Goal: Navigation & Orientation: Find specific page/section

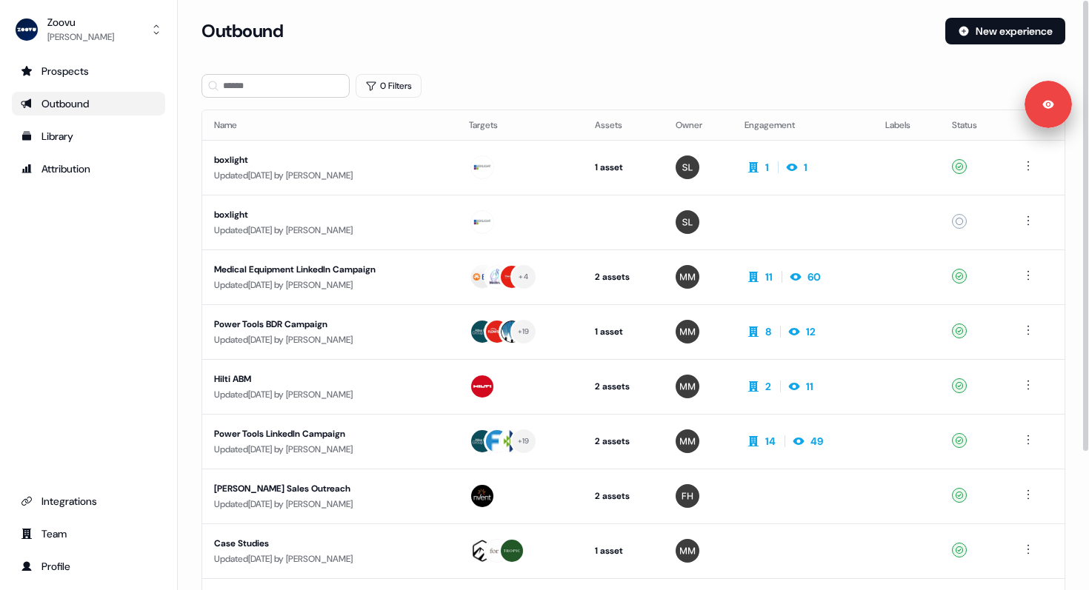
drag, startPoint x: 61, startPoint y: 387, endPoint x: 52, endPoint y: 84, distance: 302.2
click at [61, 386] on div "Prospects Outbound Library Attribution Integrations Team Profile" at bounding box center [88, 318] width 153 height 519
click at [78, 38] on div "[PERSON_NAME]" at bounding box center [80, 37] width 67 height 15
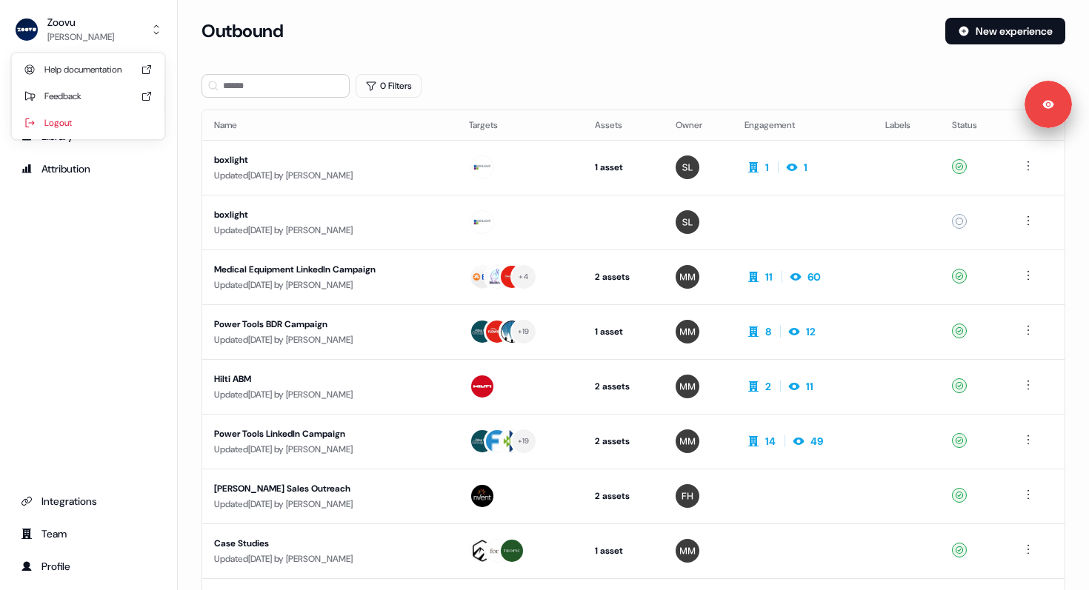
click at [81, 384] on div "Prospects Outbound Library Attribution Integrations Team Profile" at bounding box center [88, 318] width 153 height 519
click at [41, 257] on div "Prospects Outbound Library Attribution Integrations Team Profile" at bounding box center [88, 318] width 153 height 519
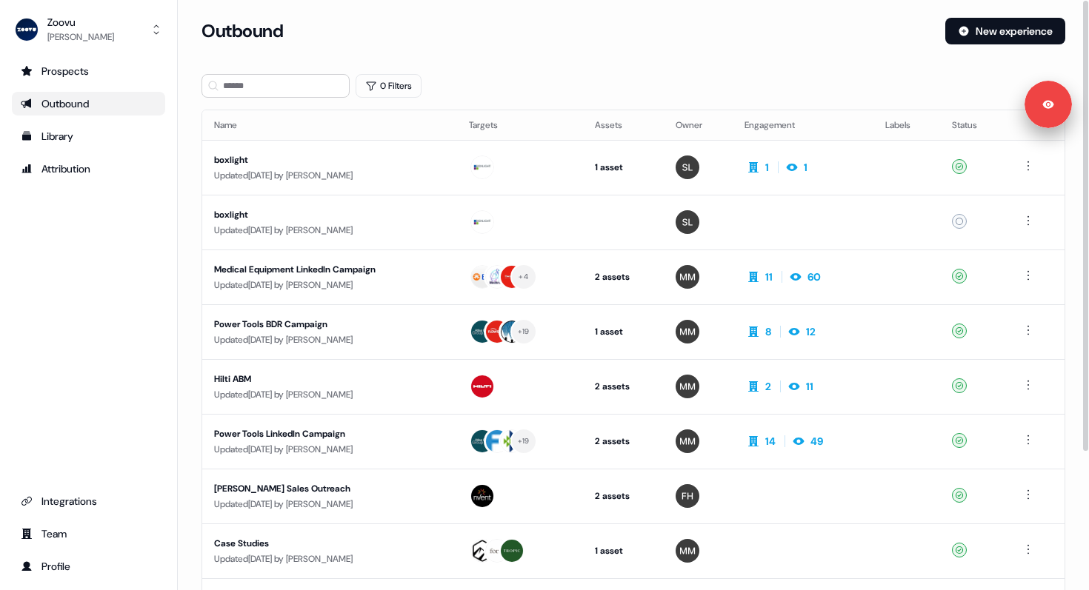
click at [534, 48] on div "Outbound New experience" at bounding box center [632, 40] width 863 height 44
click at [442, 272] on div "Medical Equipment LinkedIn Campaign" at bounding box center [329, 269] width 231 height 15
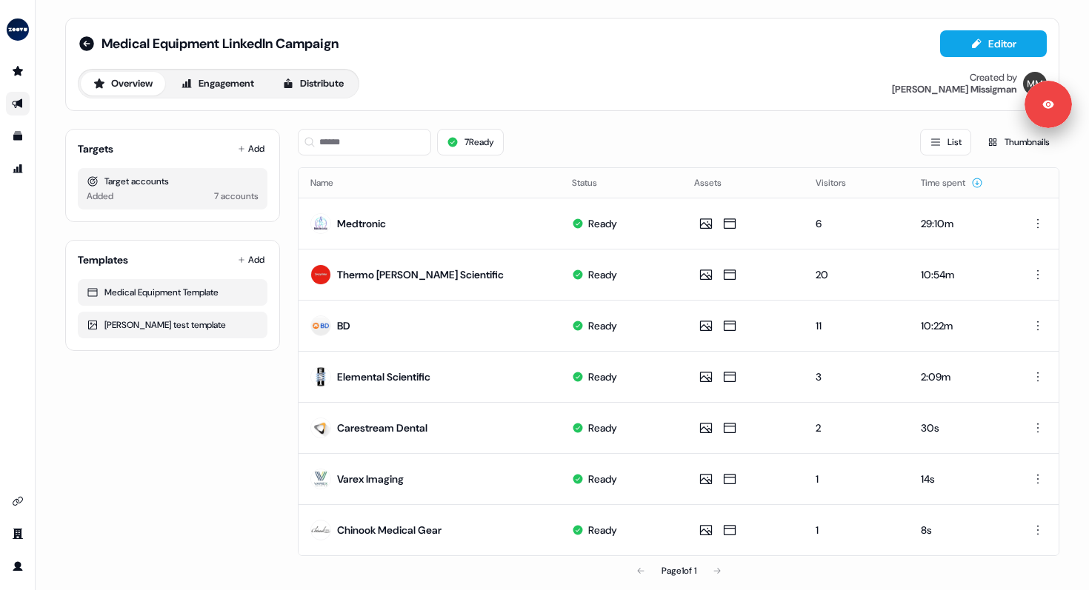
click at [554, 129] on div "7 Ready List Thumbnails" at bounding box center [678, 142] width 761 height 27
click at [551, 130] on div "7 Ready List Thumbnails" at bounding box center [678, 142] width 761 height 27
click at [547, 135] on div "7 Ready List Thumbnails" at bounding box center [678, 142] width 761 height 27
click at [544, 136] on div "7 Ready List Thumbnails" at bounding box center [678, 142] width 761 height 27
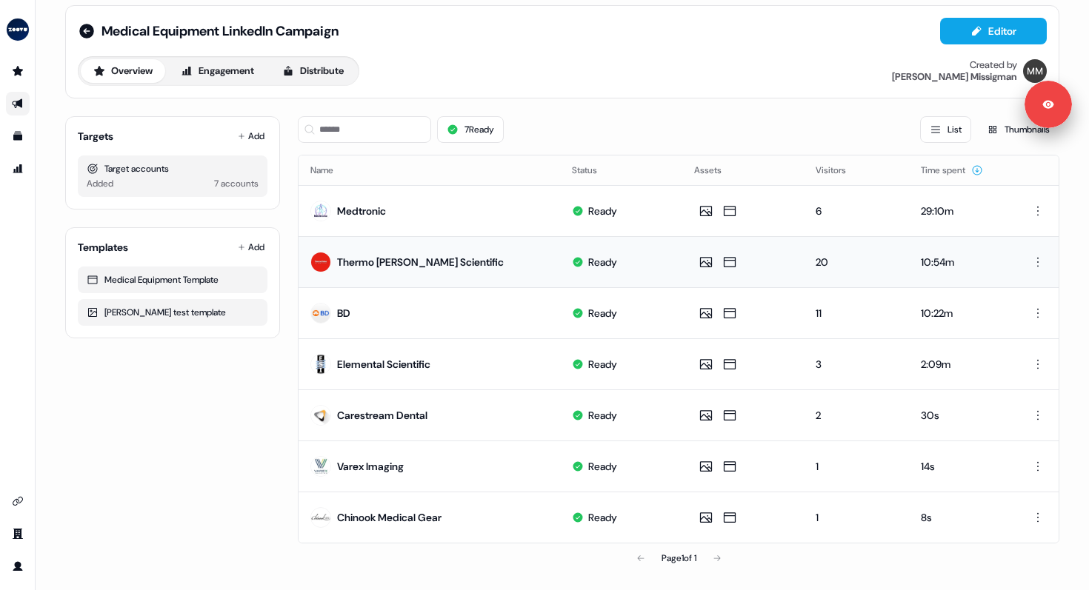
click at [543, 271] on td "Thermo [PERSON_NAME] Scientific" at bounding box center [428, 261] width 261 height 51
click at [217, 74] on button "Engagement" at bounding box center [217, 71] width 98 height 24
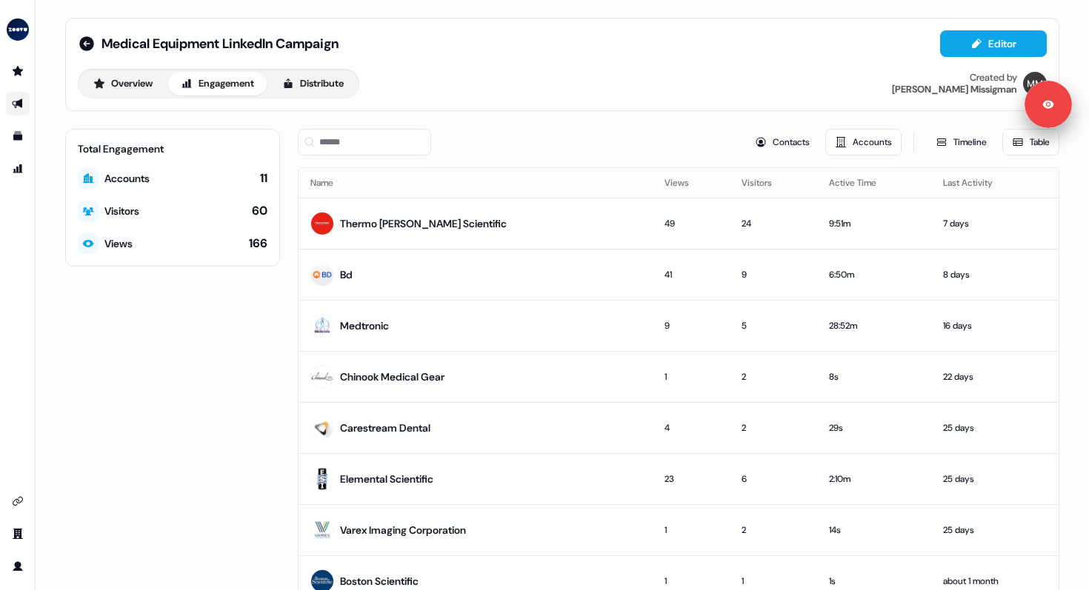
scroll to position [76, 0]
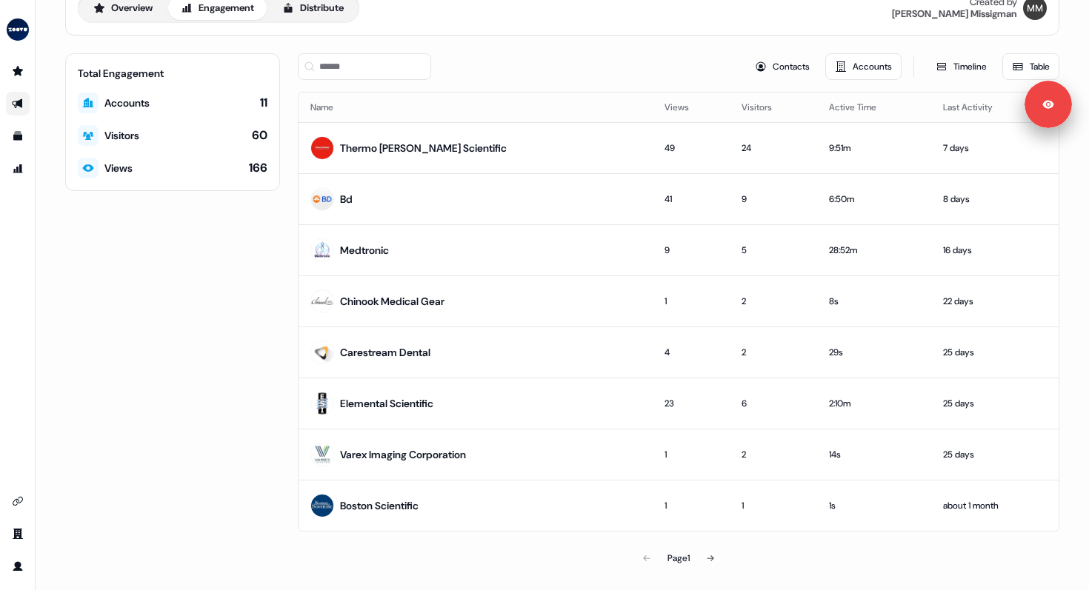
click at [27, 101] on link "Go to outbound experience" at bounding box center [18, 104] width 24 height 24
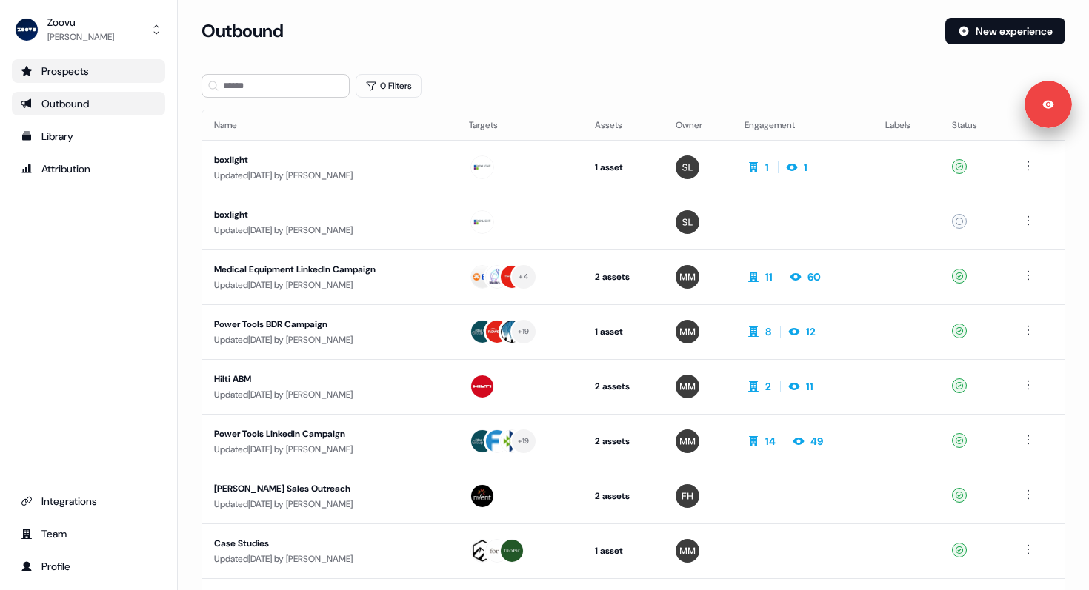
click at [64, 76] on div "Prospects" at bounding box center [89, 71] width 136 height 15
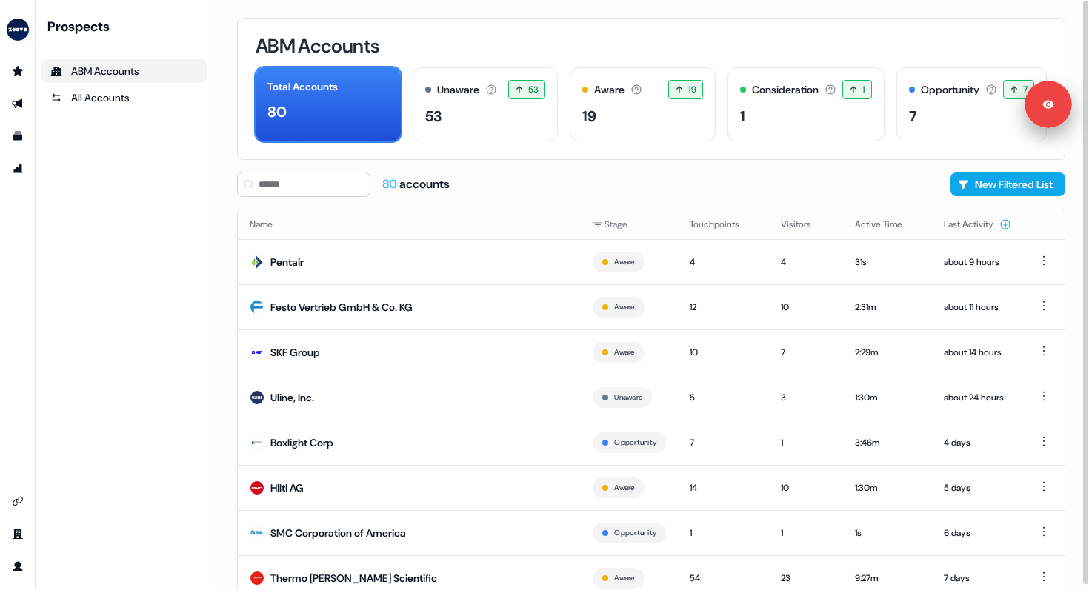
click at [603, 178] on div "80 accounts New Filtered List" at bounding box center [651, 184] width 828 height 25
click at [590, 187] on div "80 accounts New Filtered List" at bounding box center [651, 184] width 828 height 25
click at [598, 181] on div "80 accounts New Filtered List" at bounding box center [651, 184] width 828 height 25
click at [596, 181] on div "80 accounts New Filtered List" at bounding box center [651, 184] width 828 height 25
click at [153, 292] on div "Prospects ABM Accounts All Accounts" at bounding box center [123, 295] width 165 height 555
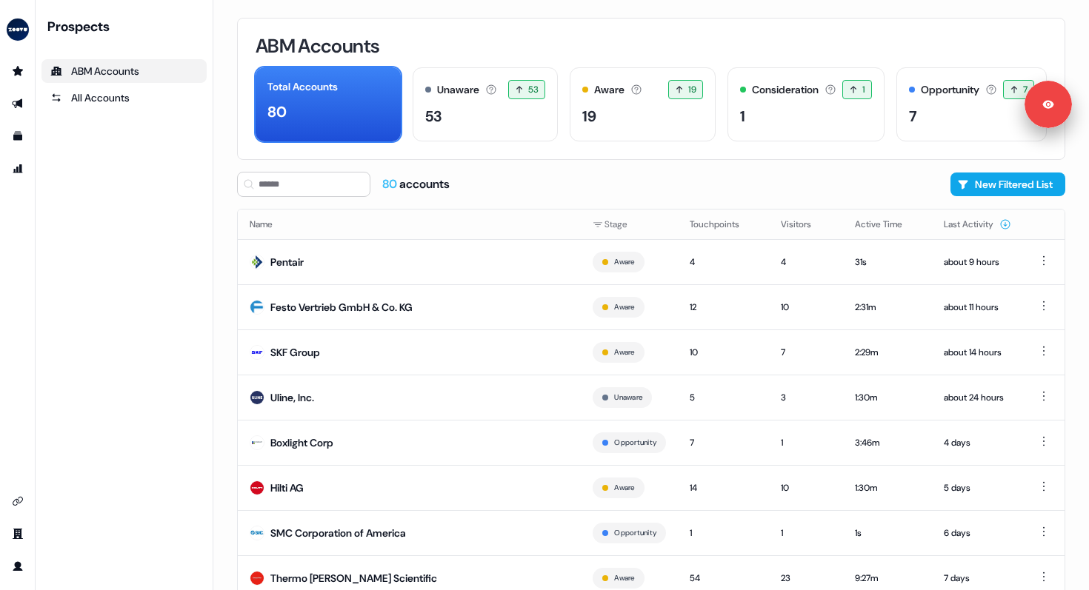
click at [153, 292] on div "Prospects ABM Accounts All Accounts" at bounding box center [123, 295] width 165 height 555
click at [96, 238] on div "Prospects ABM Accounts All Accounts" at bounding box center [123, 295] width 165 height 555
click at [121, 239] on div "Prospects ABM Accounts All Accounts" at bounding box center [123, 295] width 165 height 555
click at [132, 251] on div "Prospects ABM Accounts All Accounts" at bounding box center [123, 295] width 165 height 555
click at [169, 338] on div "Prospects ABM Accounts All Accounts" at bounding box center [123, 295] width 165 height 555
